Goal: Find specific page/section: Find specific page/section

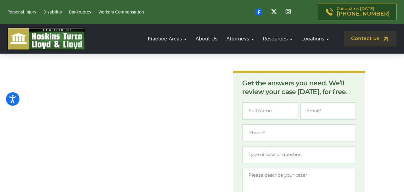
click at [323, 83] on p "Get the answers you need. We’ll review your case [DATE], for free." at bounding box center [299, 87] width 114 height 17
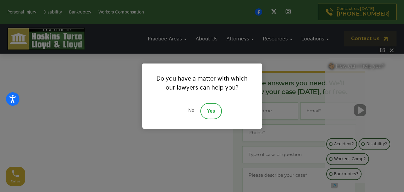
click at [189, 112] on link "No" at bounding box center [191, 111] width 18 height 16
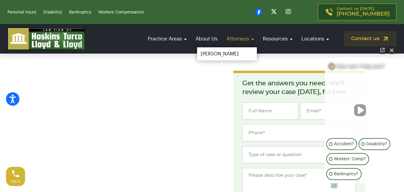
click at [240, 42] on link "Attorneys" at bounding box center [239, 38] width 33 height 17
